Goal: Task Accomplishment & Management: Use online tool/utility

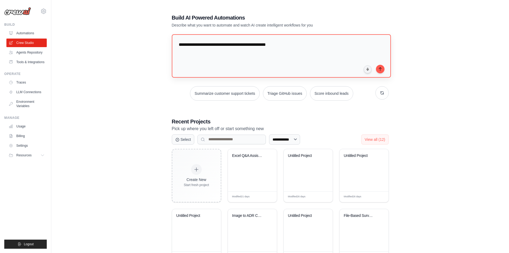
drag, startPoint x: 0, startPoint y: 0, endPoint x: 219, endPoint y: 44, distance: 223.5
click at [219, 44] on textarea "**********" at bounding box center [281, 55] width 219 height 43
click at [0, 0] on lt-span "********" at bounding box center [0, 0] width 0 height 0
type textarea "**********"
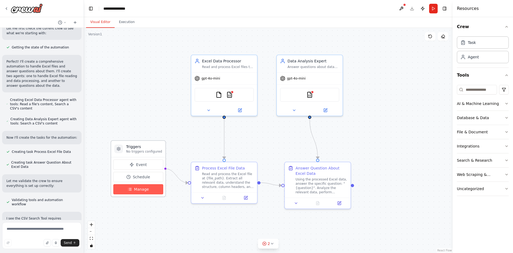
scroll to position [235, 0]
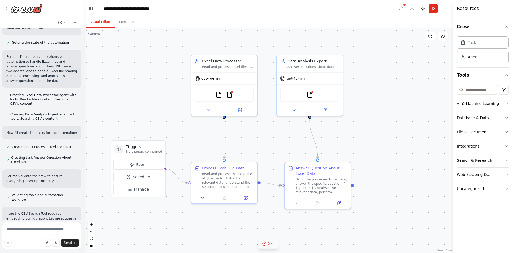
click at [270, 244] on icon at bounding box center [272, 243] width 4 height 4
click at [380, 214] on div ".deletable-edge-delete-btn { width: 20px; height: 20px; border: 0px solid #ffff…" at bounding box center [268, 140] width 369 height 225
click at [412, 8] on header "**********" at bounding box center [268, 8] width 369 height 17
click at [405, 68] on div ".deletable-edge-delete-btn { width: 20px; height: 20px; border: 0px solid #ffff…" at bounding box center [268, 140] width 369 height 225
click at [406, 8] on header "**********" at bounding box center [268, 8] width 369 height 17
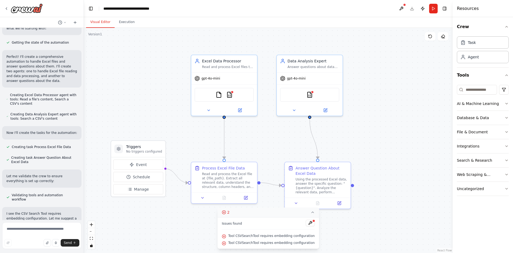
click at [290, 238] on div "Tool CSVSearchTool requires embedding configuration" at bounding box center [268, 235] width 93 height 7
click at [316, 95] on div "CSVSearchTool" at bounding box center [309, 94] width 59 height 14
click at [310, 94] on img at bounding box center [310, 93] width 6 height 6
click at [307, 94] on img at bounding box center [310, 93] width 6 height 6
click at [308, 95] on img at bounding box center [310, 93] width 6 height 6
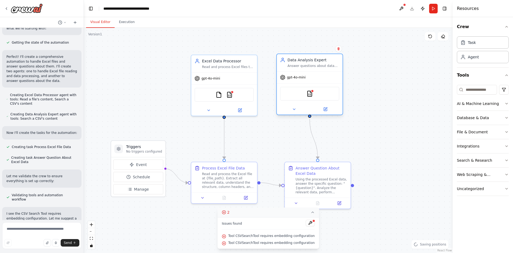
click at [308, 97] on div "CSVSearchTool" at bounding box center [309, 94] width 59 height 14
click at [312, 95] on img at bounding box center [310, 93] width 6 height 6
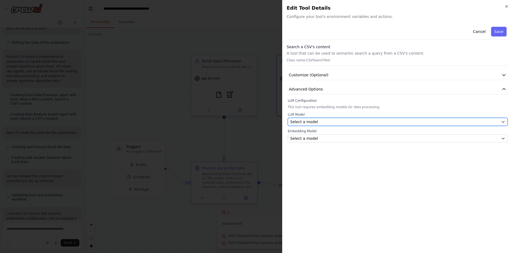
click at [388, 121] on div "Select a model" at bounding box center [394, 121] width 209 height 5
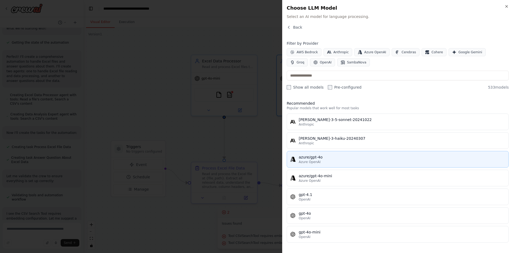
click at [321, 158] on div "azure/gpt-4o" at bounding box center [402, 156] width 207 height 5
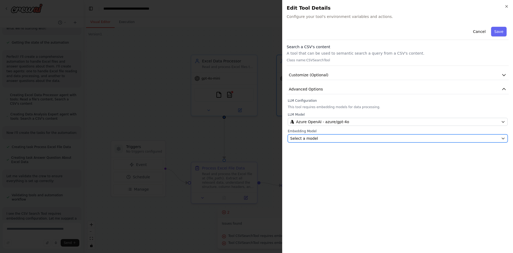
click at [355, 138] on div "Select a model" at bounding box center [394, 138] width 209 height 5
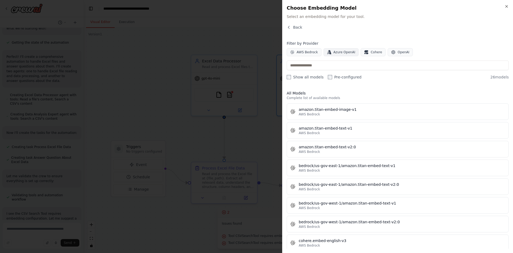
click at [334, 51] on span "Azure OpenAI" at bounding box center [345, 52] width 22 height 4
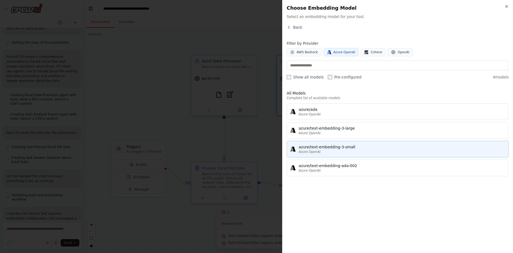
click at [329, 146] on div "azure/text-embedding-3-small" at bounding box center [402, 146] width 207 height 5
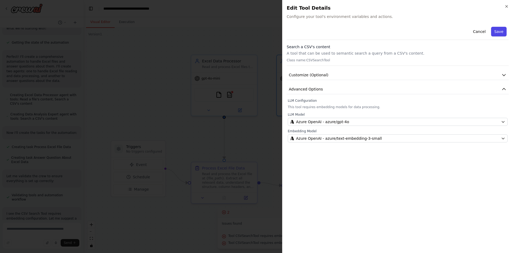
click at [500, 33] on button "Save" at bounding box center [500, 32] width 16 height 10
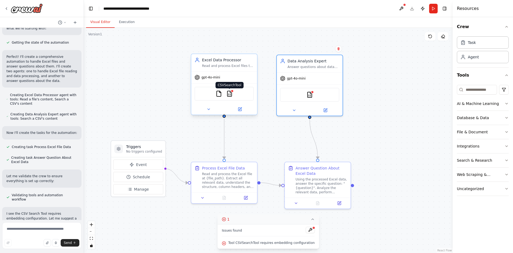
click at [230, 95] on img at bounding box center [230, 93] width 6 height 6
click at [220, 96] on img at bounding box center [219, 93] width 6 height 6
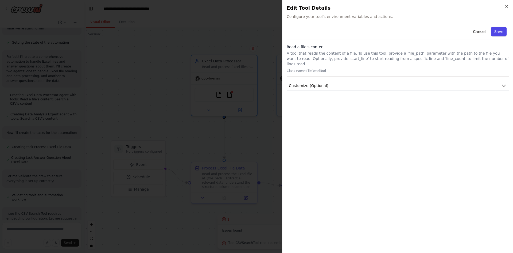
click at [503, 29] on button "Save" at bounding box center [500, 32] width 16 height 10
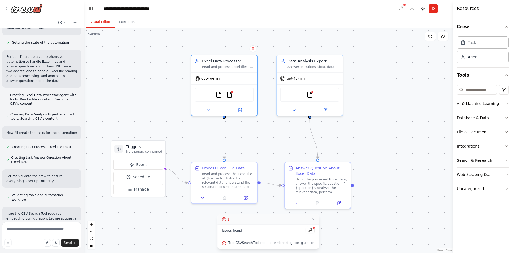
click at [412, 7] on header "**********" at bounding box center [268, 8] width 369 height 17
click at [413, 9] on header "**********" at bounding box center [268, 8] width 369 height 17
click at [310, 95] on img at bounding box center [310, 93] width 6 height 6
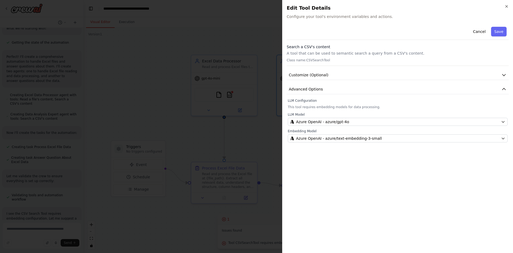
click at [351, 53] on p "A tool that can be used to semantic search a query from a CSV's content." at bounding box center [398, 53] width 222 height 5
drag, startPoint x: 356, startPoint y: 53, endPoint x: 414, endPoint y: 51, distance: 58.1
click at [414, 51] on p "A tool that can be used to semantic search a query from a CSV's content." at bounding box center [398, 53] width 222 height 5
click at [499, 30] on button "Save" at bounding box center [500, 32] width 16 height 10
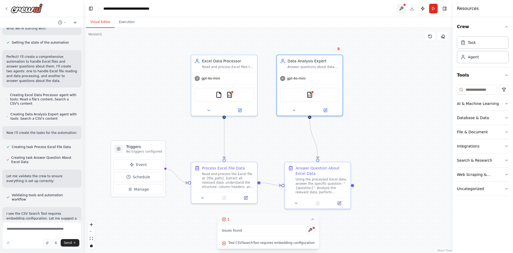
click at [402, 7] on button at bounding box center [401, 9] width 9 height 10
click at [412, 9] on header "**********" at bounding box center [268, 8] width 369 height 17
click at [403, 7] on div at bounding box center [401, 9] width 9 height 10
click at [231, 94] on img at bounding box center [230, 93] width 6 height 6
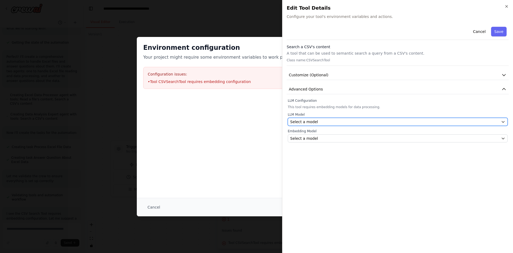
click at [356, 122] on div "Select a model" at bounding box center [394, 121] width 209 height 5
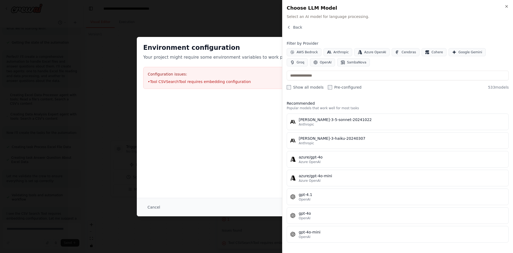
drag, startPoint x: 378, startPoint y: 55, endPoint x: 345, endPoint y: 149, distance: 100.4
click at [378, 55] on button "Azure OpenAI" at bounding box center [372, 52] width 35 height 8
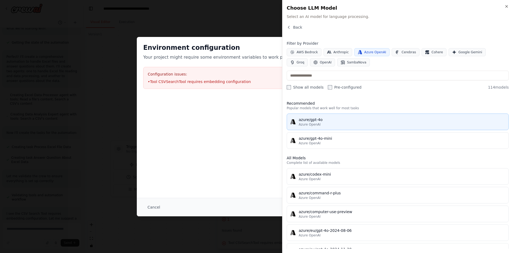
click at [350, 124] on div "Azure OpenAI" at bounding box center [402, 124] width 207 height 4
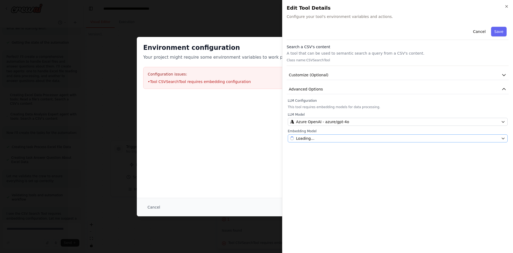
click at [328, 141] on div "Loading..." at bounding box center [394, 138] width 209 height 5
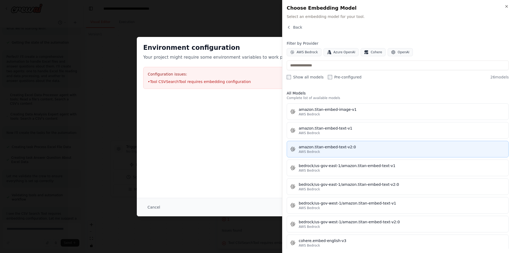
scroll to position [27, 0]
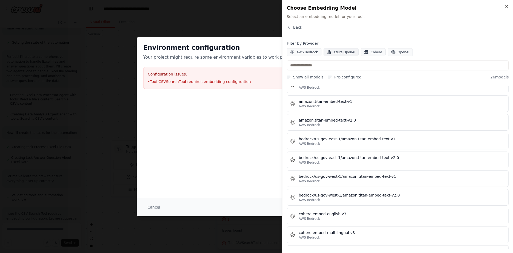
click at [344, 52] on span "Azure OpenAI" at bounding box center [345, 52] width 22 height 4
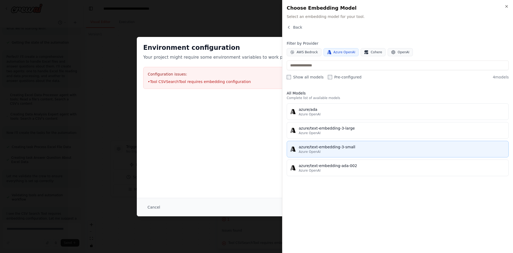
click at [341, 147] on div "azure/text-embedding-3-small" at bounding box center [402, 146] width 207 height 5
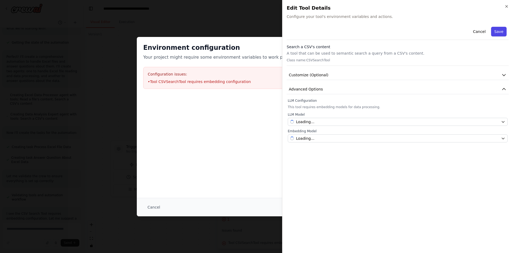
click at [500, 33] on button "Save" at bounding box center [500, 32] width 16 height 10
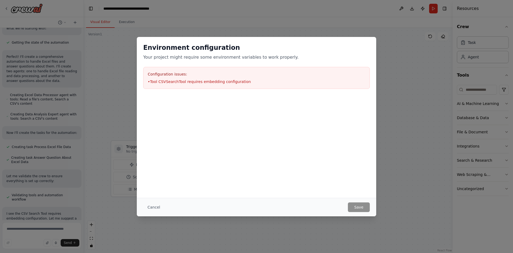
click at [437, 79] on div "Environment configuration Your project might require some environment variables…" at bounding box center [256, 126] width 513 height 253
click at [148, 208] on button "Cancel" at bounding box center [153, 207] width 21 height 10
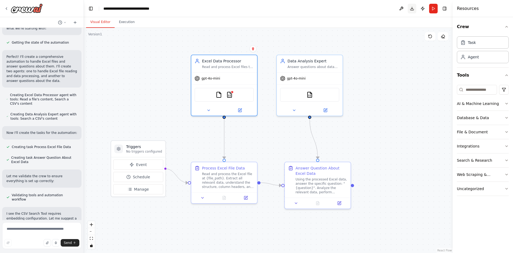
click at [414, 7] on button "Download" at bounding box center [412, 9] width 9 height 10
click at [397, 10] on header "**********" at bounding box center [268, 8] width 369 height 17
click at [401, 10] on button at bounding box center [401, 9] width 9 height 10
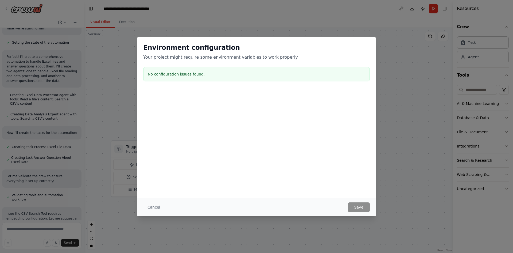
drag, startPoint x: 148, startPoint y: 207, endPoint x: 166, endPoint y: 213, distance: 18.6
click at [148, 207] on button "Cancel" at bounding box center [153, 207] width 21 height 10
